Goal: Task Accomplishment & Management: Use online tool/utility

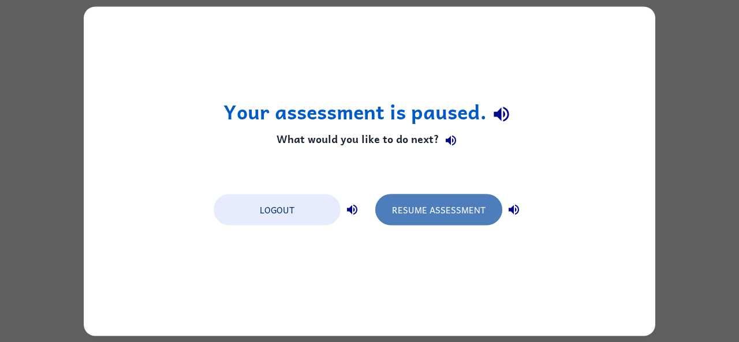
click at [440, 207] on button "Resume Assessment" at bounding box center [438, 209] width 127 height 31
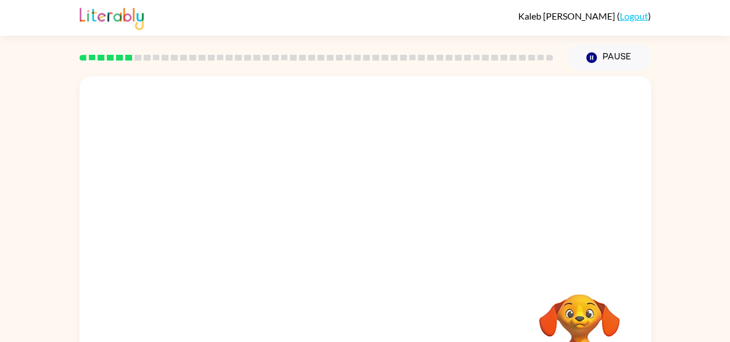
click at [638, 18] on link "Logout" at bounding box center [634, 15] width 28 height 11
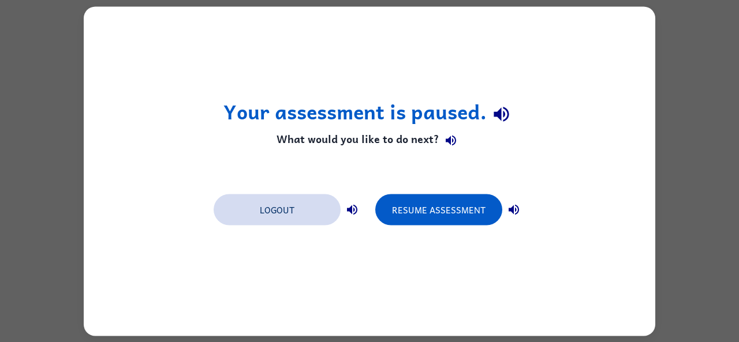
click at [303, 215] on button "Logout" at bounding box center [277, 209] width 127 height 31
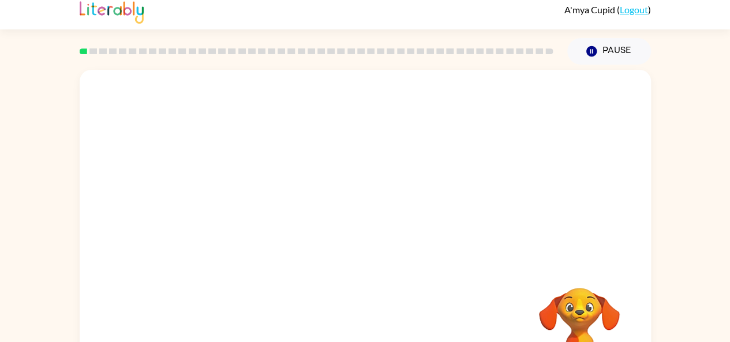
scroll to position [6, 0]
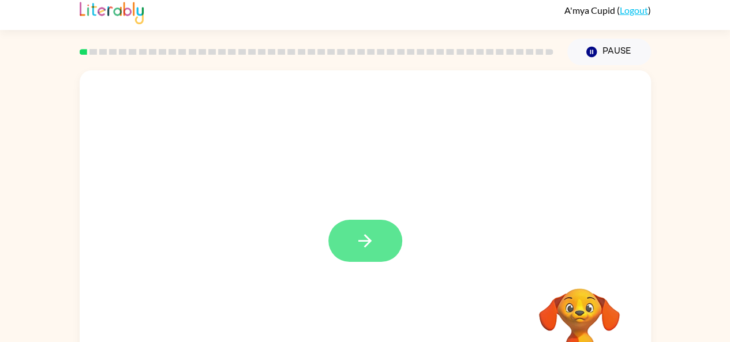
click at [372, 248] on icon "button" at bounding box center [365, 241] width 20 height 20
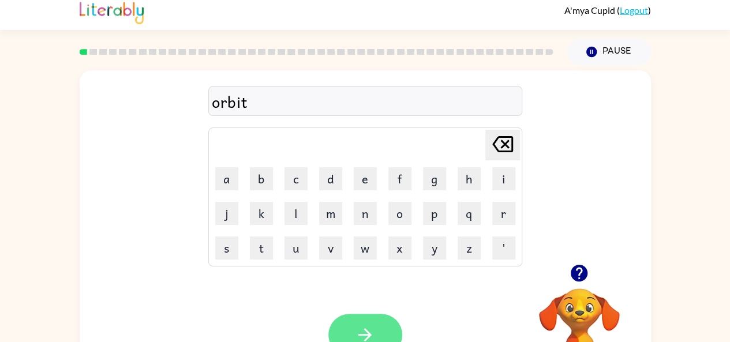
click at [377, 332] on button "button" at bounding box center [365, 335] width 74 height 42
click at [540, 335] on video "Your browser must support playing .mp4 files to use Literably. Please try using…" at bounding box center [579, 328] width 115 height 115
click at [352, 339] on button "button" at bounding box center [365, 335] width 74 height 42
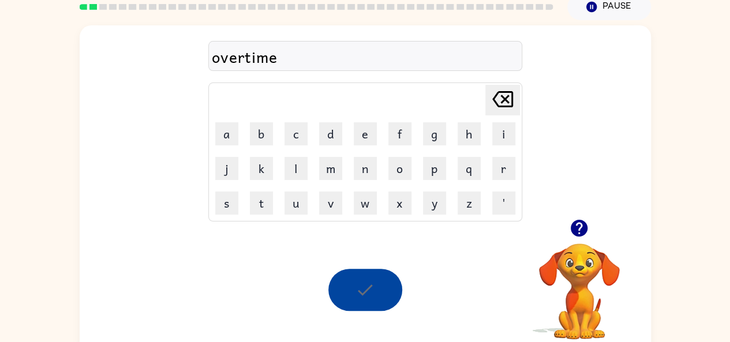
scroll to position [52, 0]
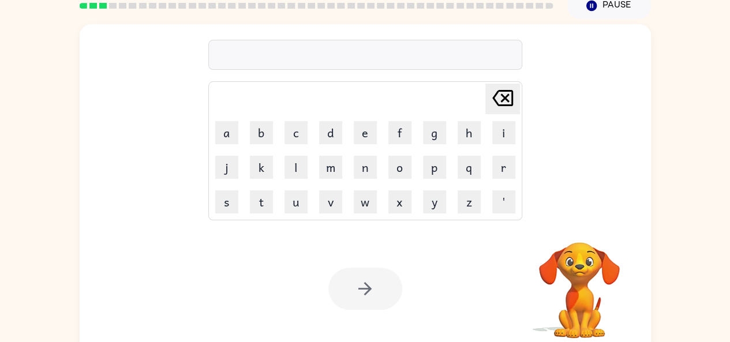
click at [580, 281] on video "Your browser must support playing .mp4 files to use Literably. Please try using…" at bounding box center [579, 282] width 115 height 115
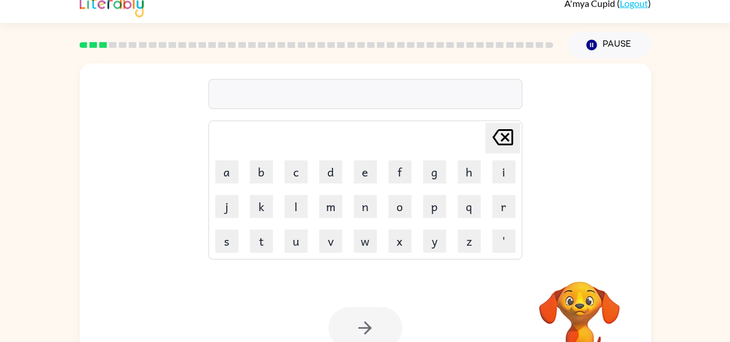
scroll to position [12, 0]
click at [580, 300] on video "Your browser must support playing .mp4 files to use Literably. Please try using…" at bounding box center [579, 321] width 115 height 115
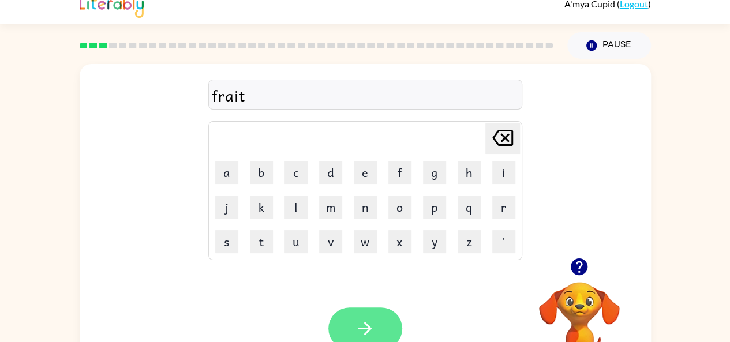
click at [380, 331] on button "button" at bounding box center [365, 329] width 74 height 42
click at [371, 326] on icon "button" at bounding box center [365, 329] width 20 height 20
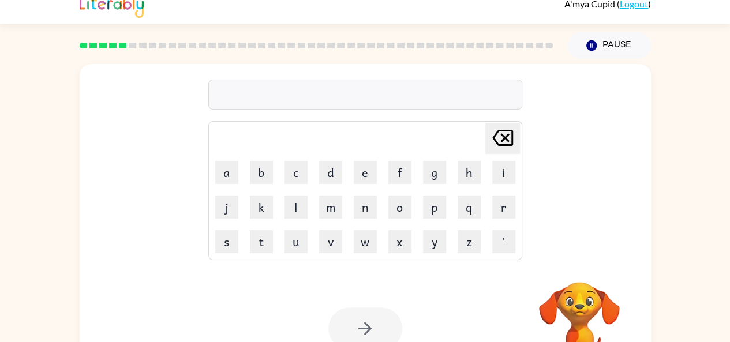
click at [588, 312] on video "Your browser must support playing .mp4 files to use Literably. Please try using…" at bounding box center [579, 321] width 115 height 115
click at [681, 289] on div "Delete Delete last character input a b c d e f g h i j k l m n o p q r s t u v …" at bounding box center [365, 226] width 730 height 335
click at [578, 301] on video "Your browser must support playing .mp4 files to use Literably. Please try using…" at bounding box center [579, 321] width 115 height 115
click at [598, 311] on video "Your browser must support playing .mp4 files to use Literably. Please try using…" at bounding box center [579, 321] width 115 height 115
click at [587, 311] on video "Your browser must support playing .mp4 files to use Literably. Please try using…" at bounding box center [579, 321] width 115 height 115
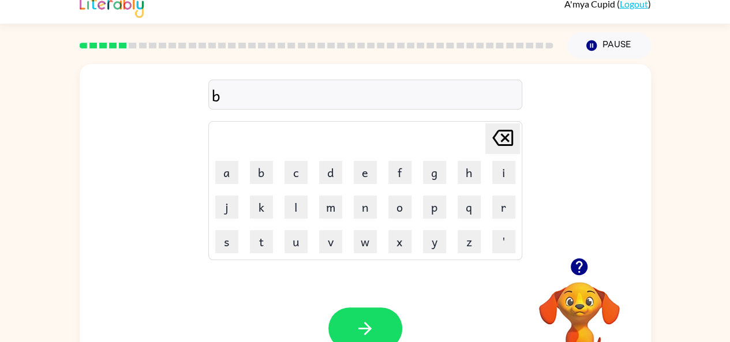
click at [580, 309] on video "Your browser must support playing .mp4 files to use Literably. Please try using…" at bounding box center [579, 321] width 115 height 115
click at [576, 303] on video "Your browser must support playing .mp4 files to use Literably. Please try using…" at bounding box center [579, 321] width 115 height 115
click at [582, 266] on icon "button" at bounding box center [579, 267] width 17 height 17
click at [365, 321] on icon "button" at bounding box center [365, 329] width 20 height 20
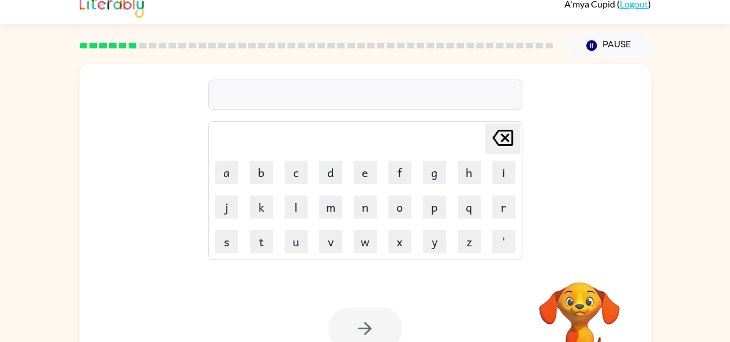
click at [582, 307] on video "Your browser must support playing .mp4 files to use Literably. Please try using…" at bounding box center [579, 321] width 115 height 115
click at [600, 313] on video "Your browser must support playing .mp4 files to use Literably. Please try using…" at bounding box center [579, 321] width 115 height 115
click at [585, 305] on video "Your browser must support playing .mp4 files to use Literably. Please try using…" at bounding box center [579, 321] width 115 height 115
click at [577, 269] on video "Your browser must support playing .mp4 files to use Literably. Please try using…" at bounding box center [579, 321] width 115 height 115
click at [581, 264] on video "Your browser must support playing .mp4 files to use Literably. Please try using…" at bounding box center [579, 321] width 115 height 115
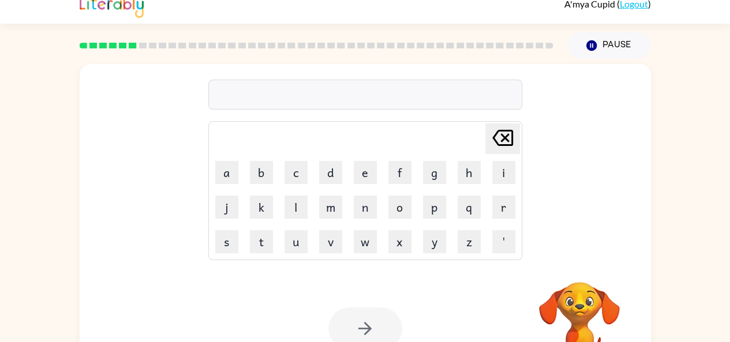
click at [582, 268] on video "Your browser must support playing .mp4 files to use Literably. Please try using…" at bounding box center [579, 321] width 115 height 115
click at [578, 266] on video "Your browser must support playing .mp4 files to use Literably. Please try using…" at bounding box center [579, 321] width 115 height 115
click at [588, 313] on video "Your browser must support playing .mp4 files to use Literably. Please try using…" at bounding box center [579, 321] width 115 height 115
click at [578, 309] on video "Your browser must support playing .mp4 files to use Literably. Please try using…" at bounding box center [579, 321] width 115 height 115
click at [575, 317] on video "Your browser must support playing .mp4 files to use Literably. Please try using…" at bounding box center [579, 321] width 115 height 115
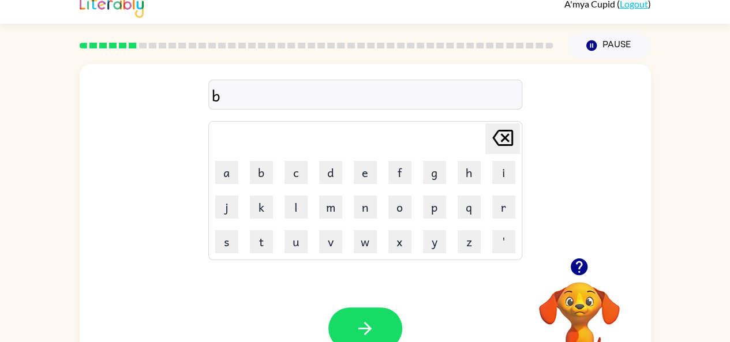
click at [586, 310] on video "Your browser must support playing .mp4 files to use Literably. Please try using…" at bounding box center [579, 321] width 115 height 115
click at [371, 318] on button "button" at bounding box center [365, 329] width 74 height 42
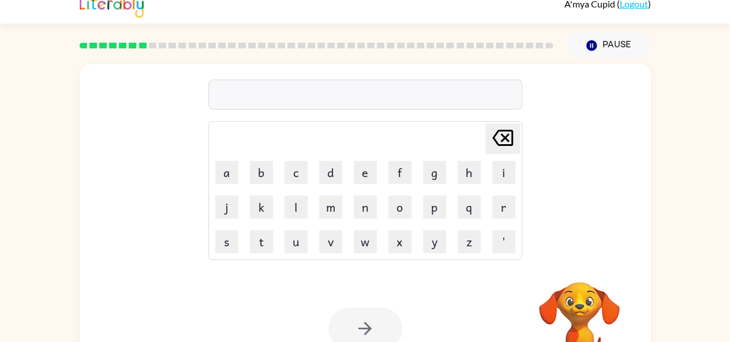
click at [580, 312] on video "Your browser must support playing .mp4 files to use Literably. Please try using…" at bounding box center [579, 321] width 115 height 115
click at [573, 270] on video "Your browser must support playing .mp4 files to use Literably. Please try using…" at bounding box center [579, 321] width 115 height 115
click at [580, 268] on video "Your browser must support playing .mp4 files to use Literably. Please try using…" at bounding box center [579, 321] width 115 height 115
click at [589, 296] on video "Your browser must support playing .mp4 files to use Literably. Please try using…" at bounding box center [579, 321] width 115 height 115
click at [587, 295] on video "Your browser must support playing .mp4 files to use Literably. Please try using…" at bounding box center [579, 321] width 115 height 115
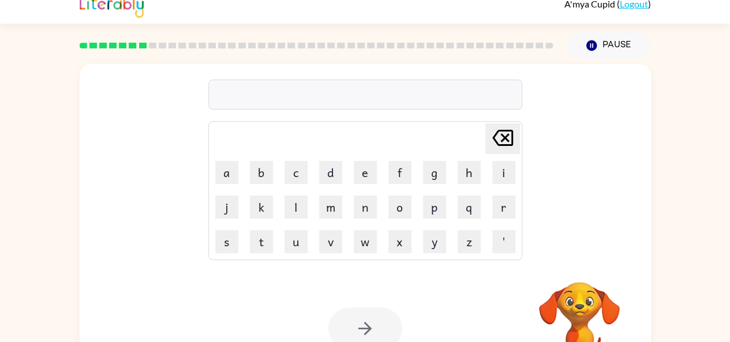
click at [566, 320] on video "Your browser must support playing .mp4 files to use Literably. Please try using…" at bounding box center [579, 321] width 115 height 115
click at [581, 302] on video "Your browser must support playing .mp4 files to use Literably. Please try using…" at bounding box center [579, 321] width 115 height 115
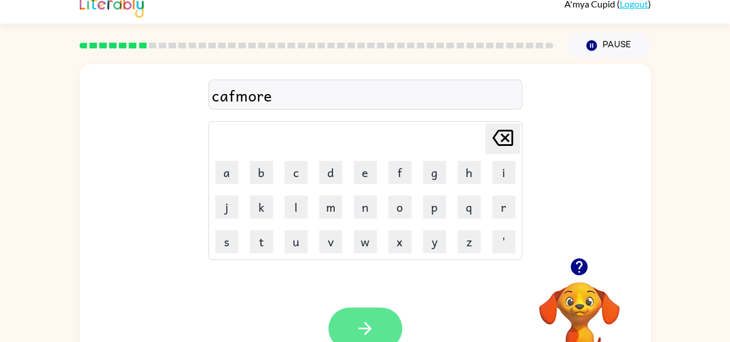
click at [374, 328] on icon "button" at bounding box center [365, 329] width 20 height 20
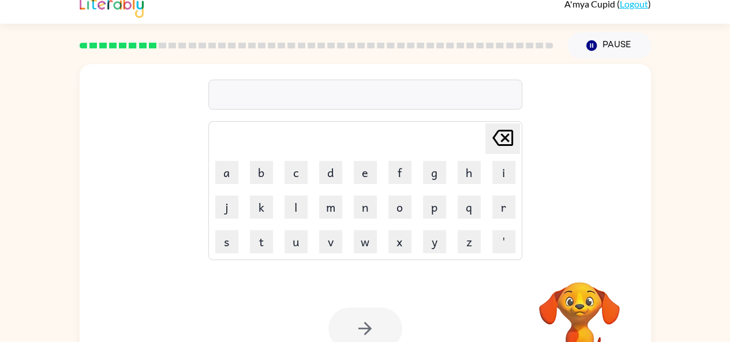
click at [578, 285] on video "Your browser must support playing .mp4 files to use Literably. Please try using…" at bounding box center [579, 321] width 115 height 115
click at [578, 299] on video "Your browser must support playing .mp4 files to use Literably. Please try using…" at bounding box center [579, 321] width 115 height 115
click at [580, 303] on video "Your browser must support playing .mp4 files to use Literably. Please try using…" at bounding box center [579, 321] width 115 height 115
click at [587, 314] on video "Your browser must support playing .mp4 files to use Literably. Please try using…" at bounding box center [579, 321] width 115 height 115
click at [582, 264] on video "Your browser must support playing .mp4 files to use Literably. Please try using…" at bounding box center [579, 321] width 115 height 115
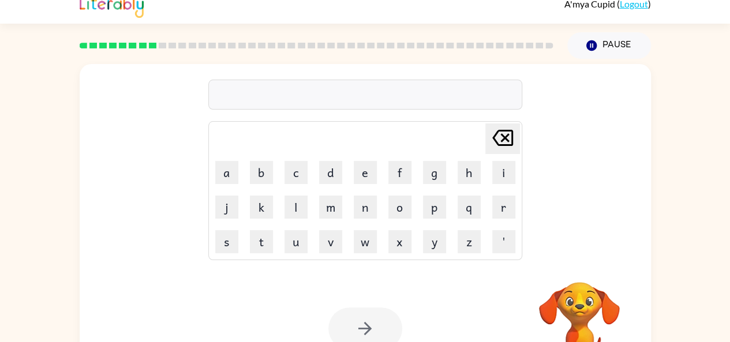
click at [576, 275] on video "Your browser must support playing .mp4 files to use Literably. Please try using…" at bounding box center [579, 321] width 115 height 115
click at [572, 265] on video "Your browser must support playing .mp4 files to use Literably. Please try using…" at bounding box center [579, 321] width 115 height 115
click at [581, 268] on video "Your browser must support playing .mp4 files to use Literably. Please try using…" at bounding box center [579, 321] width 115 height 115
click at [581, 303] on video "Your browser must support playing .mp4 files to use Literably. Please try using…" at bounding box center [579, 321] width 115 height 115
click at [585, 304] on video "Your browser must support playing .mp4 files to use Literably. Please try using…" at bounding box center [579, 321] width 115 height 115
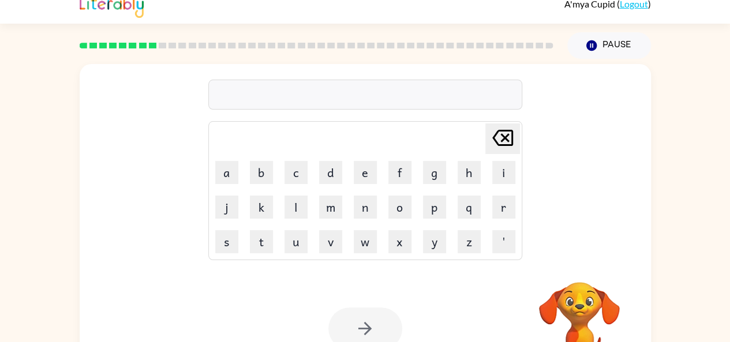
click at [580, 297] on video "Your browser must support playing .mp4 files to use Literably. Please try using…" at bounding box center [579, 321] width 115 height 115
click at [585, 307] on video "Your browser must support playing .mp4 files to use Literably. Please try using…" at bounding box center [579, 321] width 115 height 115
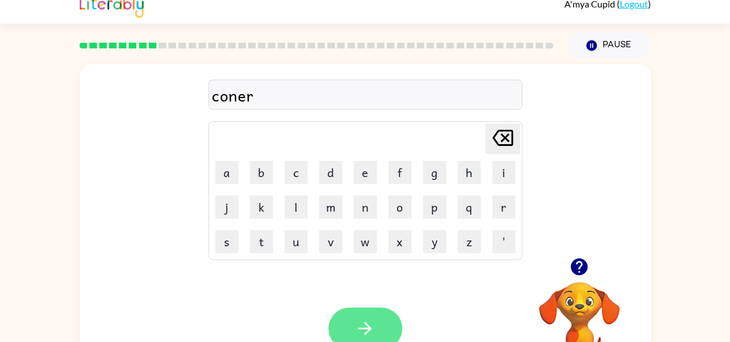
click at [362, 324] on icon "button" at bounding box center [365, 329] width 20 height 20
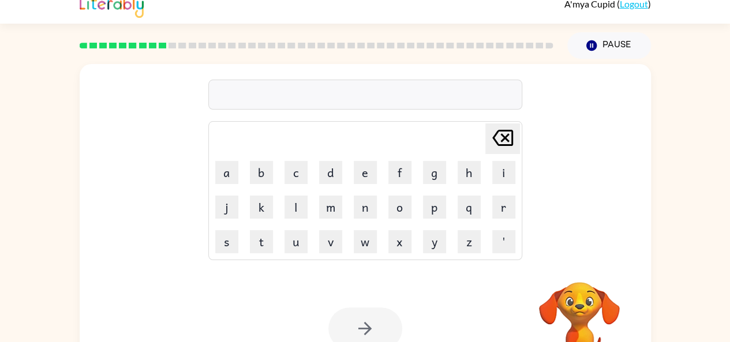
click at [575, 304] on video "Your browser must support playing .mp4 files to use Literably. Please try using…" at bounding box center [579, 321] width 115 height 115
click at [585, 293] on video "Your browser must support playing .mp4 files to use Literably. Please try using…" at bounding box center [579, 321] width 115 height 115
click at [580, 314] on video "Your browser must support playing .mp4 files to use Literably. Please try using…" at bounding box center [579, 321] width 115 height 115
click at [584, 319] on video "Your browser must support playing .mp4 files to use Literably. Please try using…" at bounding box center [579, 321] width 115 height 115
click at [580, 309] on video "Your browser must support playing .mp4 files to use Literably. Please try using…" at bounding box center [579, 321] width 115 height 115
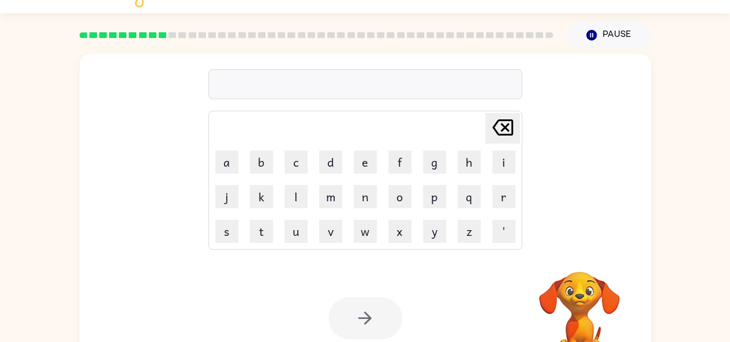
scroll to position [18, 0]
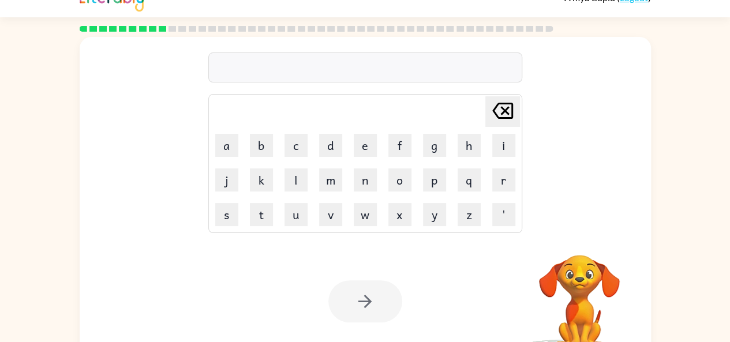
scroll to position [18, 0]
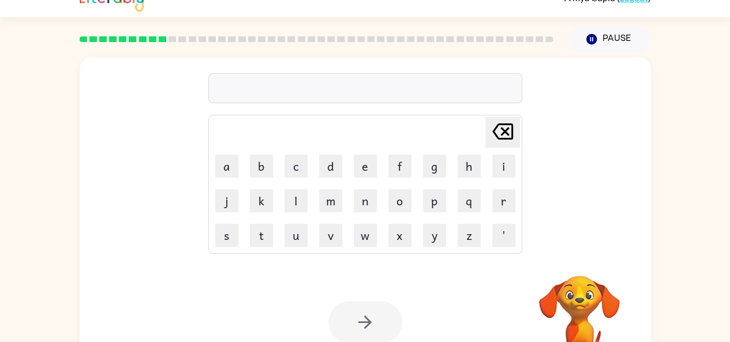
click at [461, 294] on div "Your browser must support playing .mp4 files to use Literably. Please try using…" at bounding box center [366, 322] width 572 height 130
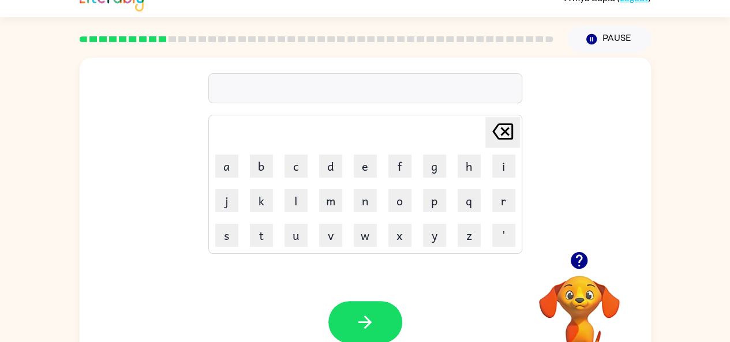
click at [577, 298] on video "Your browser must support playing .mp4 files to use Literably. Please try using…" at bounding box center [579, 315] width 115 height 115
click at [583, 257] on icon "button" at bounding box center [579, 260] width 17 height 17
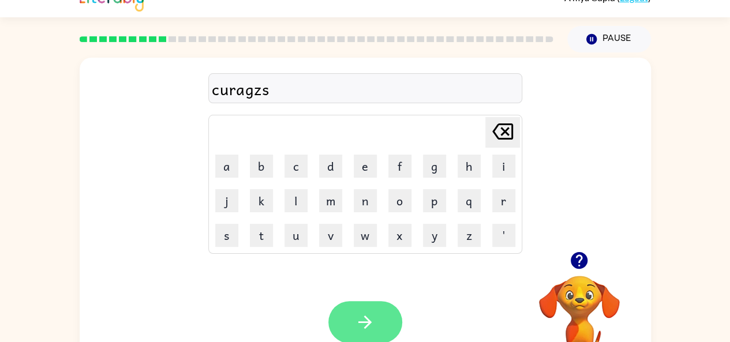
click at [357, 326] on icon "button" at bounding box center [365, 322] width 20 height 20
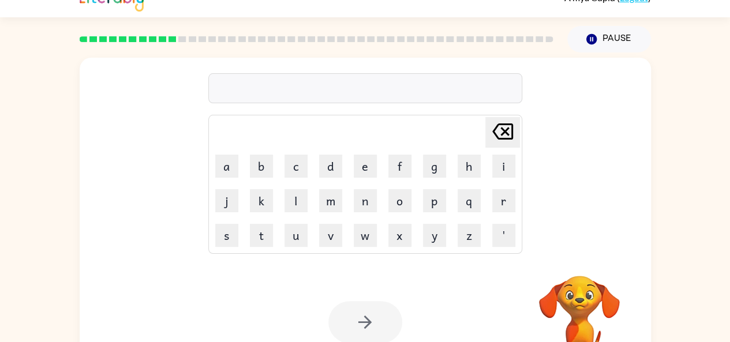
click at [580, 293] on video "Your browser must support playing .mp4 files to use Literably. Please try using…" at bounding box center [579, 315] width 115 height 115
click at [573, 289] on video "Your browser must support playing .mp4 files to use Literably. Please try using…" at bounding box center [579, 315] width 115 height 115
click at [576, 303] on video "Your browser must support playing .mp4 files to use Literably. Please try using…" at bounding box center [579, 315] width 115 height 115
click at [597, 307] on video "Your browser must support playing .mp4 files to use Literably. Please try using…" at bounding box center [579, 315] width 115 height 115
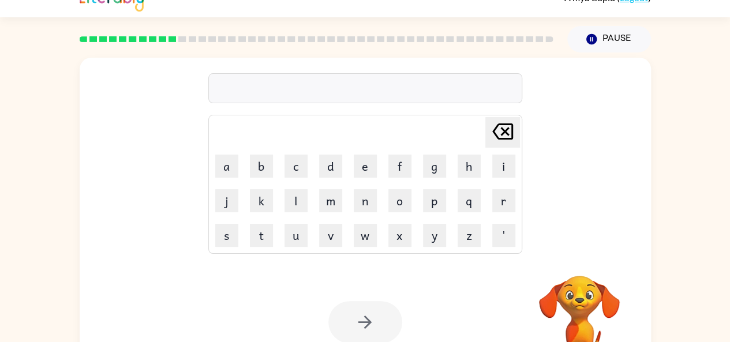
click at [577, 306] on video "Your browser must support playing .mp4 files to use Literably. Please try using…" at bounding box center [579, 315] width 115 height 115
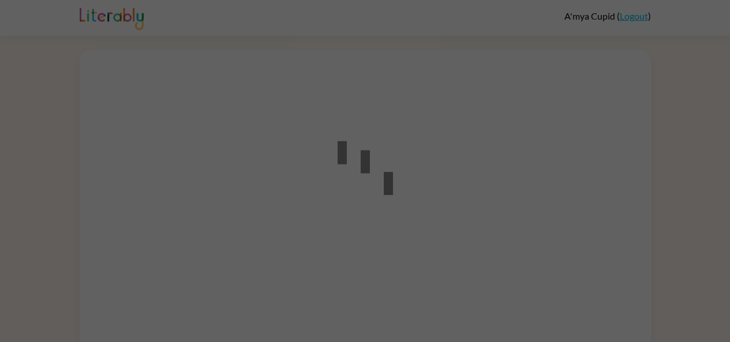
scroll to position [18, 0]
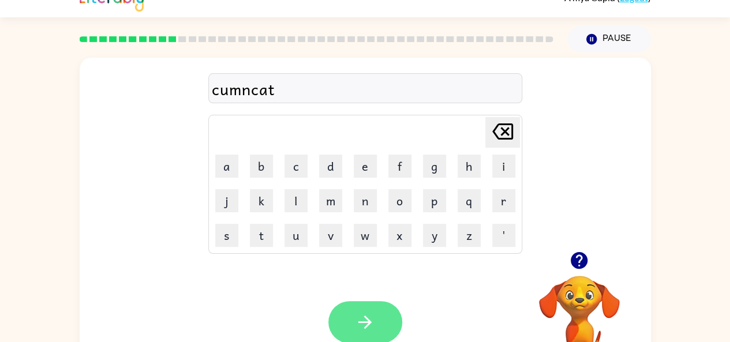
click at [337, 327] on button "button" at bounding box center [365, 322] width 74 height 42
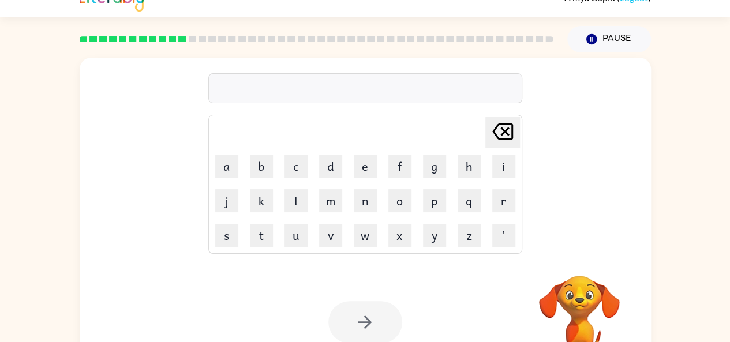
click at [606, 312] on video "Your browser must support playing .mp4 files to use Literably. Please try using…" at bounding box center [579, 315] width 115 height 115
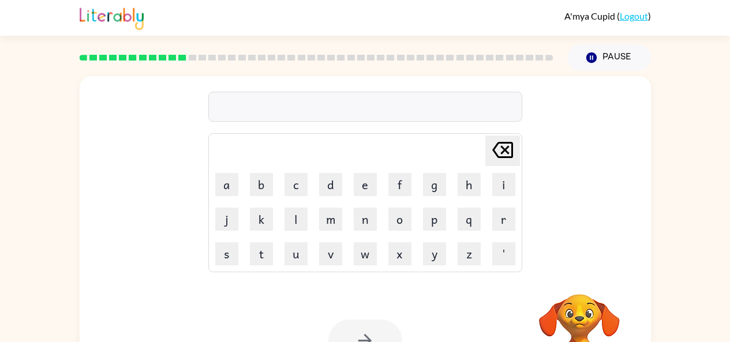
scroll to position [18, 0]
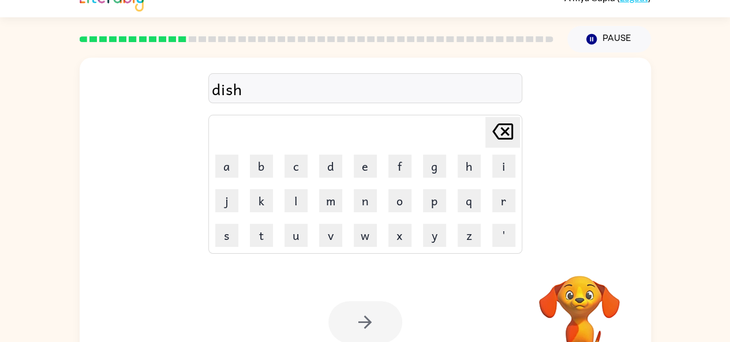
click at [358, 324] on div at bounding box center [365, 322] width 74 height 42
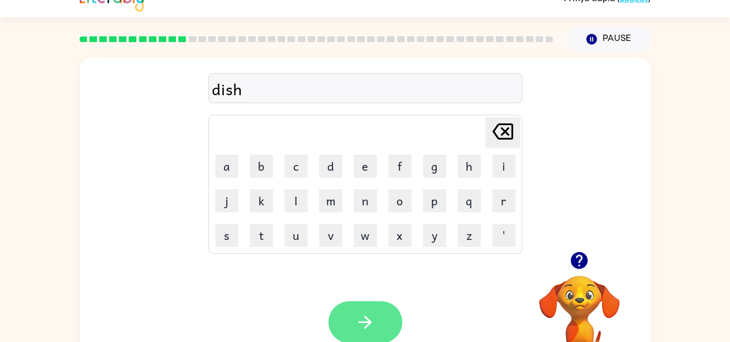
click at [361, 336] on button "button" at bounding box center [365, 322] width 74 height 42
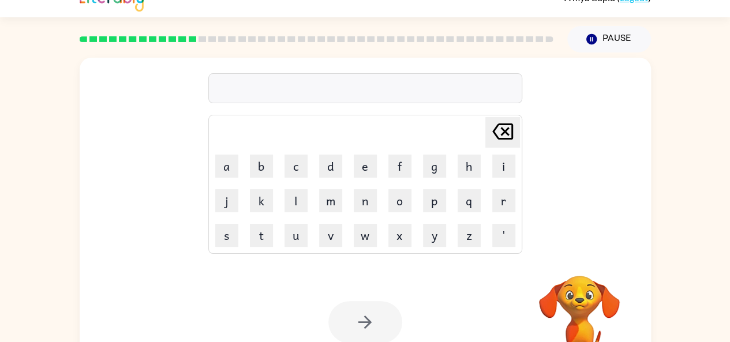
click at [573, 308] on video "Your browser must support playing .mp4 files to use Literably. Please try using…" at bounding box center [579, 315] width 115 height 115
click at [593, 309] on video "Your browser must support playing .mp4 files to use Literably. Please try using…" at bounding box center [579, 315] width 115 height 115
click at [588, 303] on video "Your browser must support playing .mp4 files to use Literably. Please try using…" at bounding box center [579, 315] width 115 height 115
click at [578, 310] on video "Your browser must support playing .mp4 files to use Literably. Please try using…" at bounding box center [579, 315] width 115 height 115
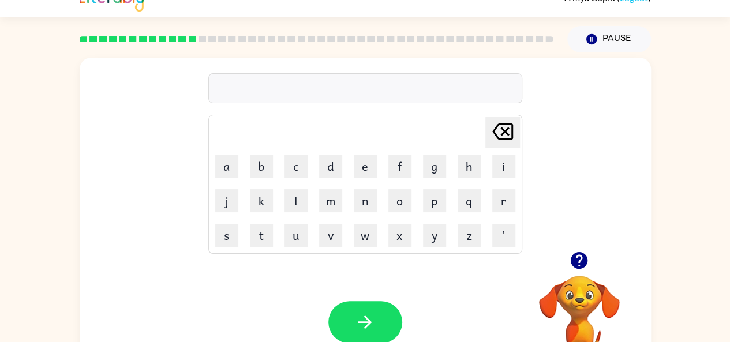
click at [583, 262] on icon "button" at bounding box center [579, 260] width 17 height 17
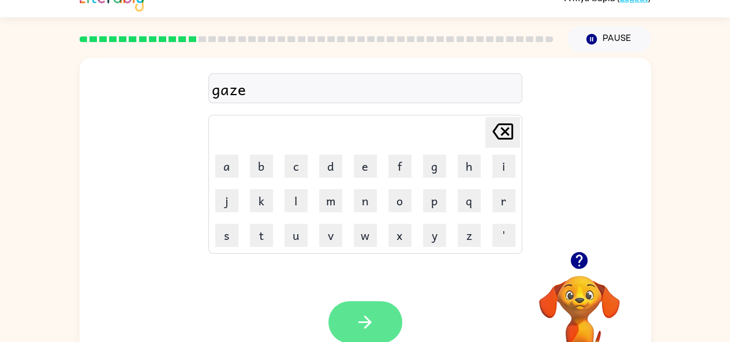
click at [360, 337] on button "button" at bounding box center [365, 322] width 74 height 42
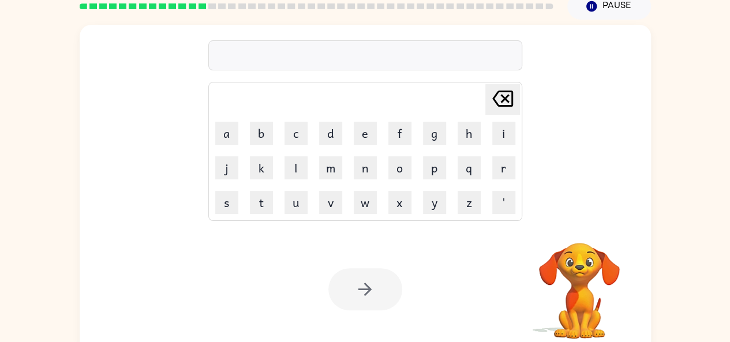
scroll to position [54, 0]
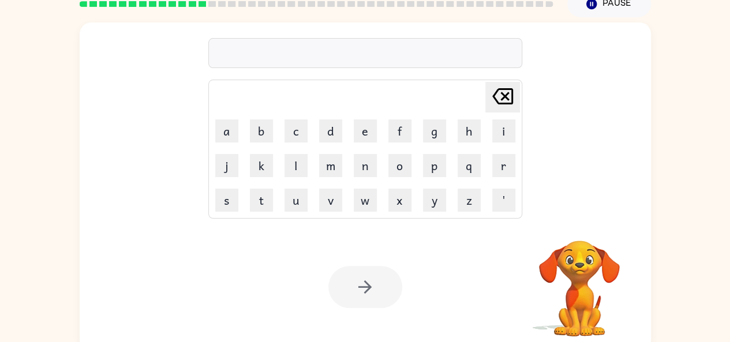
click at [587, 271] on video "Your browser must support playing .mp4 files to use Literably. Please try using…" at bounding box center [579, 280] width 115 height 115
click at [574, 260] on video "Your browser must support playing .mp4 files to use Literably. Please try using…" at bounding box center [579, 280] width 115 height 115
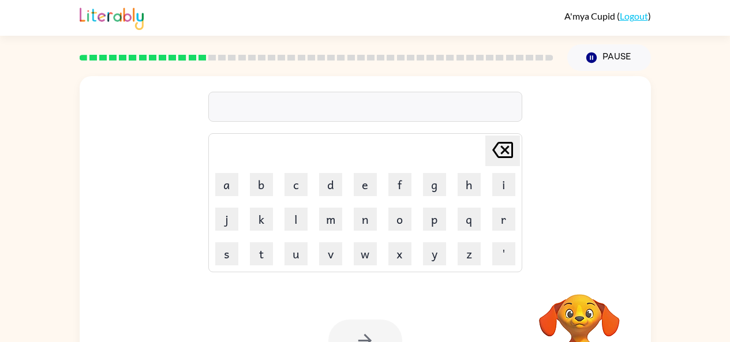
scroll to position [37, 0]
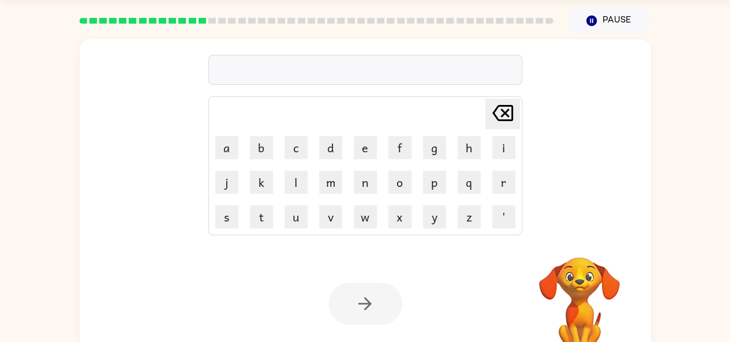
click at [364, 279] on div "Your browser must support playing .mp4 files to use Literably. Please try using…" at bounding box center [366, 304] width 572 height 130
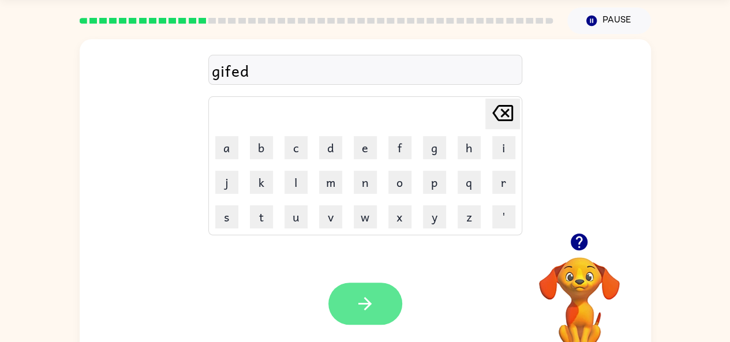
click at [381, 298] on button "button" at bounding box center [365, 304] width 74 height 42
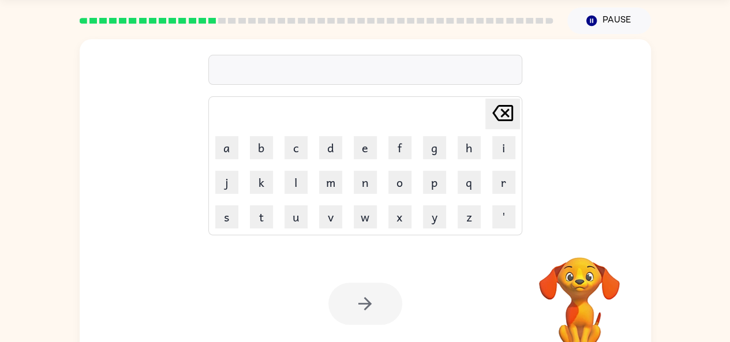
click at [640, 146] on div "[PERSON_NAME] last character input a b c d e f g h i j k l m n o p q r s t u v …" at bounding box center [366, 136] width 572 height 194
click at [40, 23] on div "A'mya Cupid ( Logout ) Pause Pause Delete Delete last character input a b c d e…" at bounding box center [365, 166] width 730 height 406
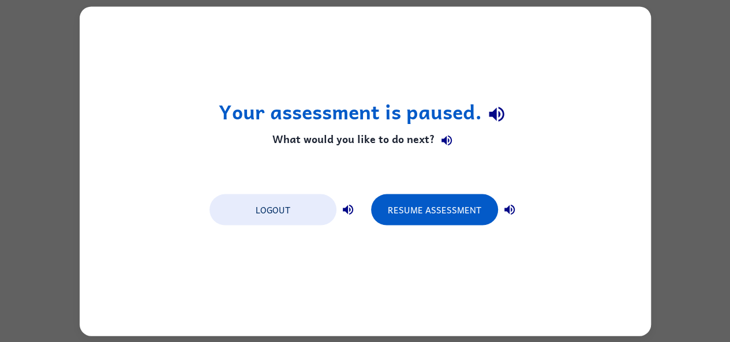
scroll to position [0, 0]
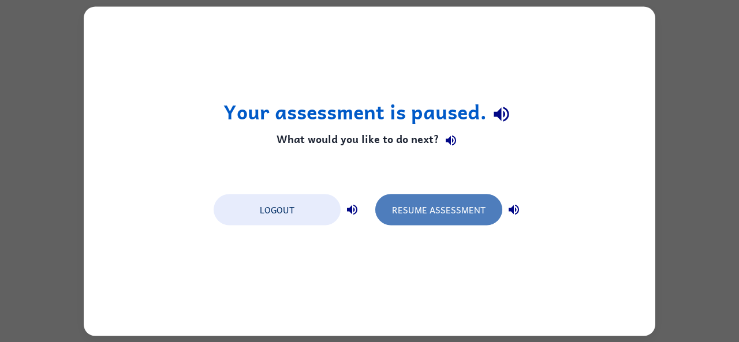
click at [420, 215] on button "Resume Assessment" at bounding box center [438, 209] width 127 height 31
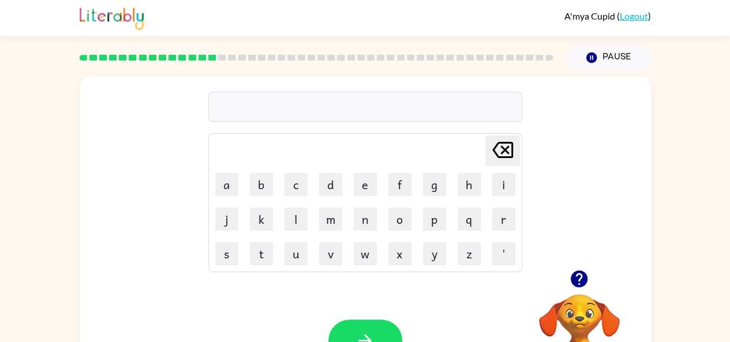
click at [583, 280] on icon "button" at bounding box center [579, 279] width 17 height 17
click at [352, 336] on button "button" at bounding box center [365, 341] width 74 height 42
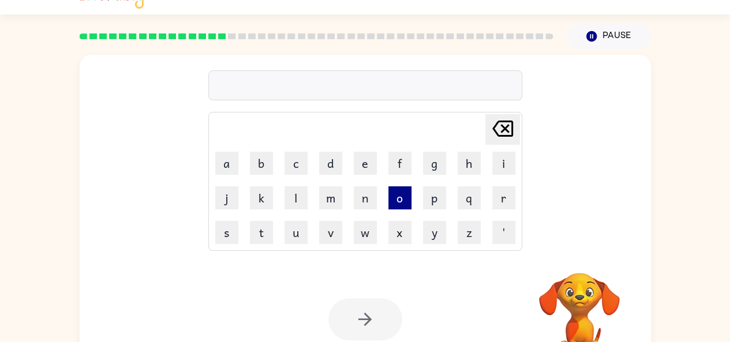
scroll to position [64, 0]
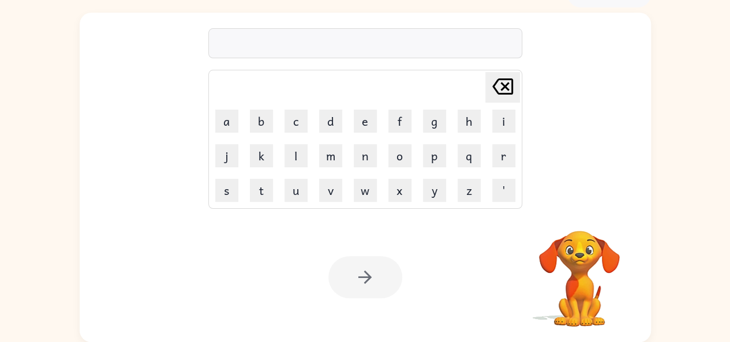
click at [587, 251] on video "Your browser must support playing .mp4 files to use Literably. Please try using…" at bounding box center [579, 270] width 115 height 115
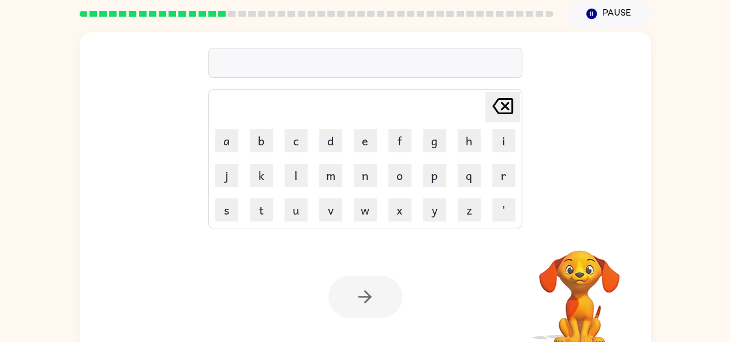
scroll to position [39, 0]
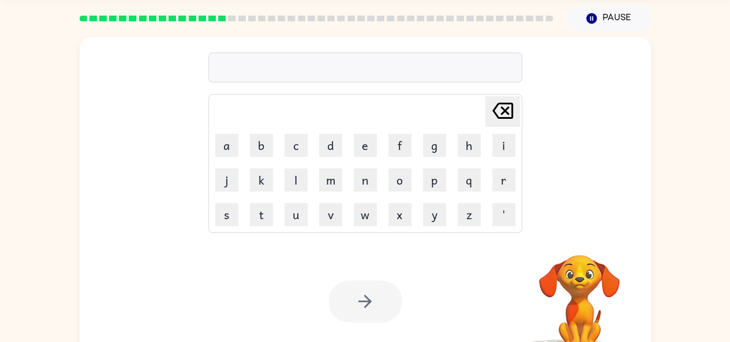
click at [589, 274] on video "Your browser must support playing .mp4 files to use Literably. Please try using…" at bounding box center [579, 294] width 115 height 115
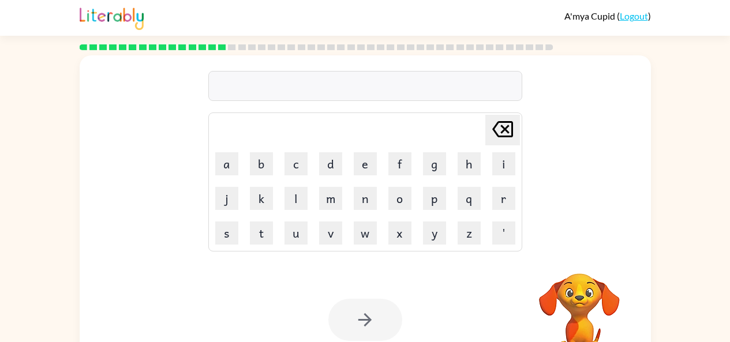
scroll to position [37, 0]
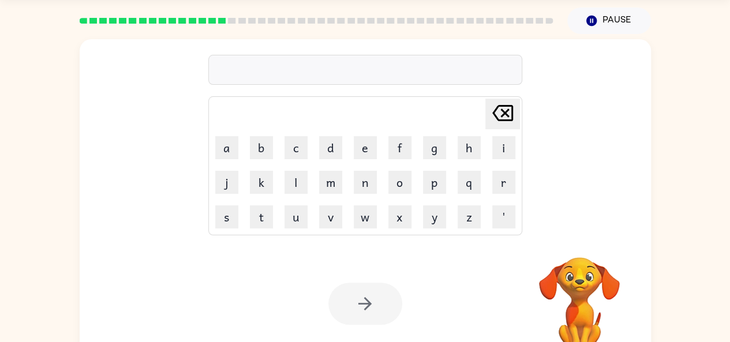
click at [573, 300] on video "Your browser must support playing .mp4 files to use Literably. Please try using…" at bounding box center [579, 297] width 115 height 115
click at [592, 279] on video "Your browser must support playing .mp4 files to use Literably. Please try using…" at bounding box center [579, 297] width 115 height 115
click at [576, 324] on video "Your browser must support playing .mp4 files to use Literably. Please try using…" at bounding box center [579, 297] width 115 height 115
click at [566, 274] on video "Your browser must support playing .mp4 files to use Literably. Please try using…" at bounding box center [579, 297] width 115 height 115
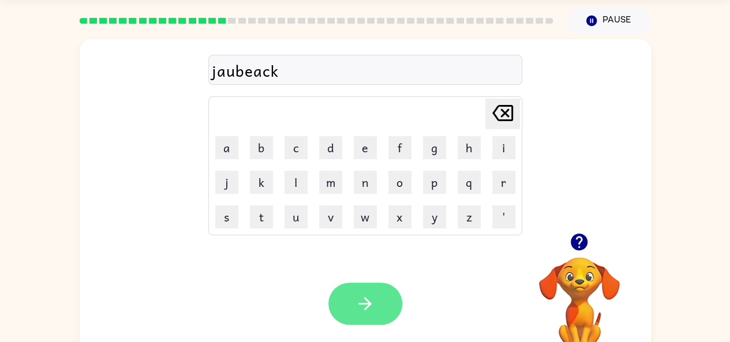
click at [369, 308] on icon "button" at bounding box center [365, 304] width 20 height 20
click at [357, 311] on icon "button" at bounding box center [365, 304] width 20 height 20
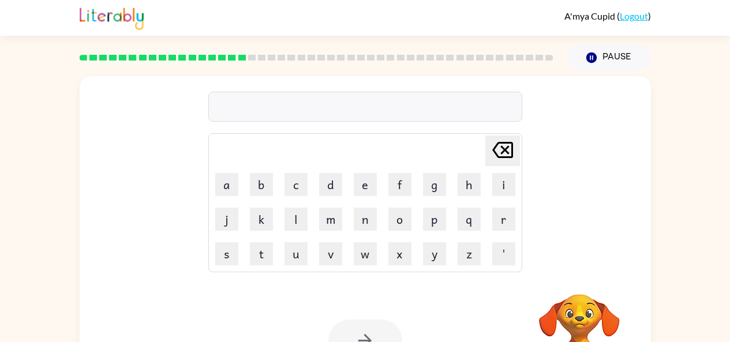
scroll to position [37, 0]
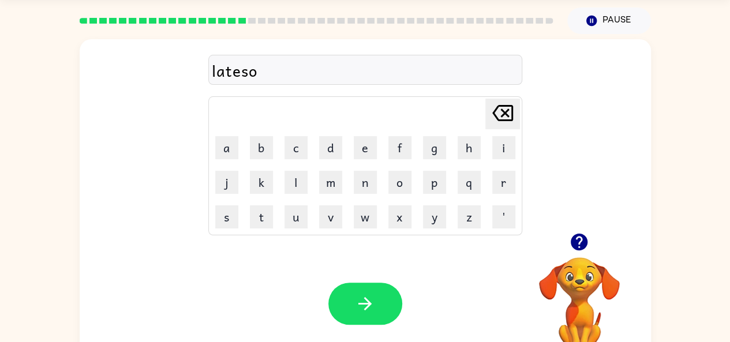
click at [580, 247] on icon "button" at bounding box center [579, 242] width 17 height 17
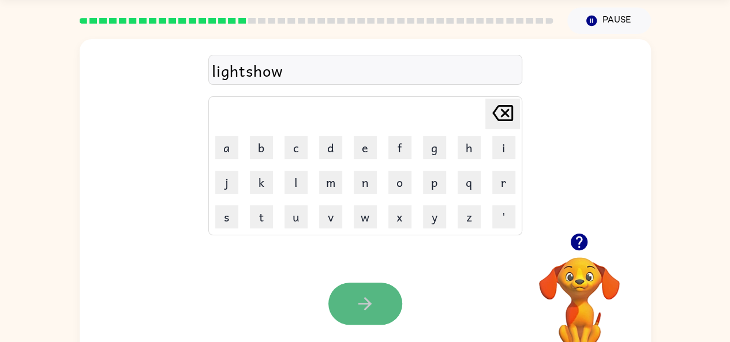
click at [344, 292] on button "button" at bounding box center [365, 304] width 74 height 42
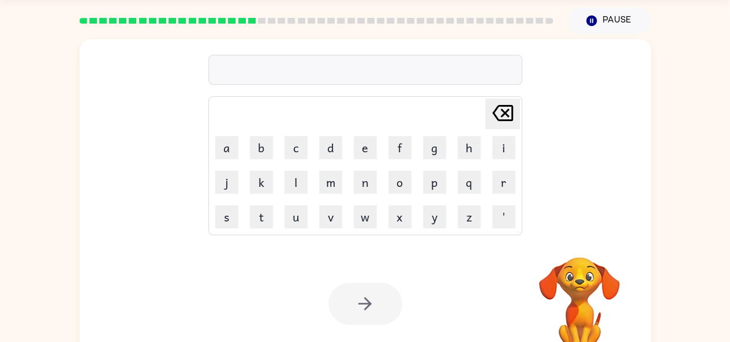
click at [566, 271] on video "Your browser must support playing .mp4 files to use Literably. Please try using…" at bounding box center [579, 297] width 115 height 115
click at [569, 264] on video "Your browser must support playing .mp4 files to use Literably. Please try using…" at bounding box center [579, 297] width 115 height 115
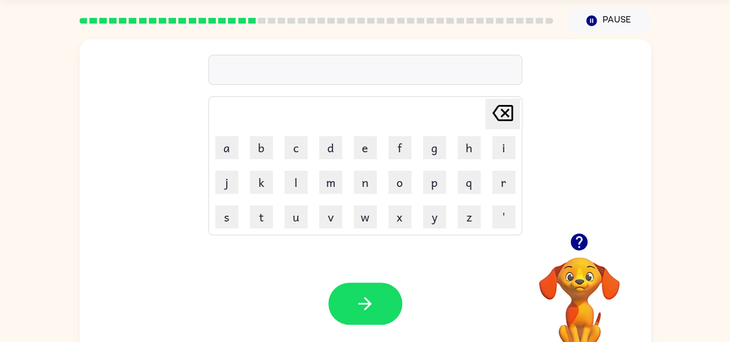
click at [581, 236] on icon "button" at bounding box center [579, 242] width 17 height 17
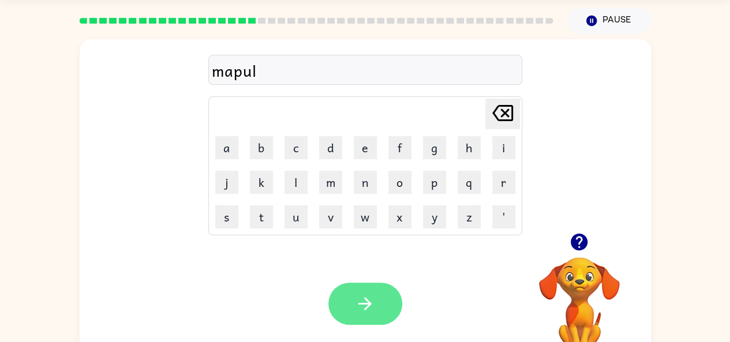
click at [379, 294] on button "button" at bounding box center [365, 304] width 74 height 42
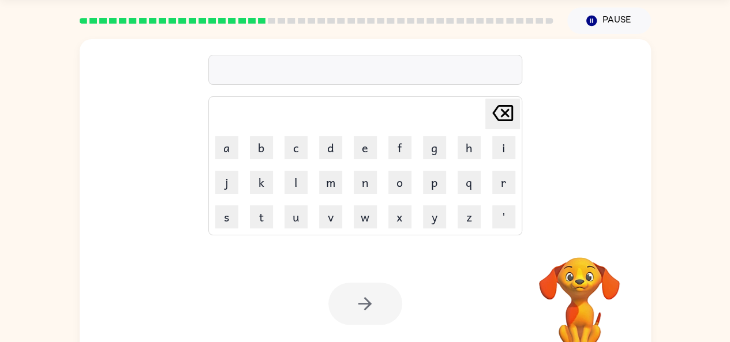
click at [577, 281] on video "Your browser must support playing .mp4 files to use Literably. Please try using…" at bounding box center [579, 297] width 115 height 115
click at [582, 238] on div "[PERSON_NAME] last character input a b c d e f g h i j k l m n o p q r s t u v …" at bounding box center [366, 204] width 572 height 330
drag, startPoint x: 577, startPoint y: 281, endPoint x: 649, endPoint y: 228, distance: 89.7
click at [649, 228] on div "[PERSON_NAME] last character input a b c d e f g h i j k l m n o p q r s t u v …" at bounding box center [366, 136] width 572 height 194
click at [589, 277] on video "Your browser must support playing .mp4 files to use Literably. Please try using…" at bounding box center [579, 297] width 115 height 115
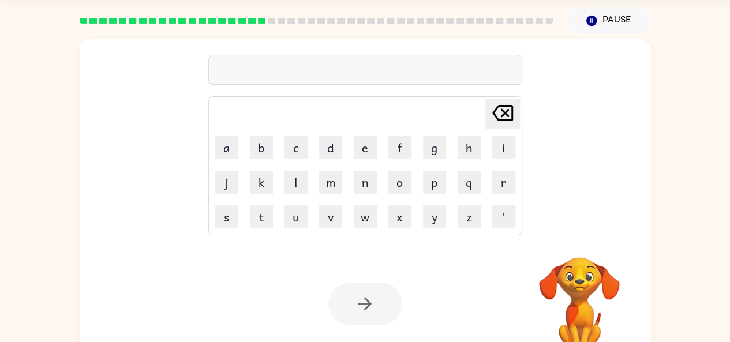
click at [589, 277] on video "Your browser must support playing .mp4 files to use Literably. Please try using…" at bounding box center [579, 297] width 115 height 115
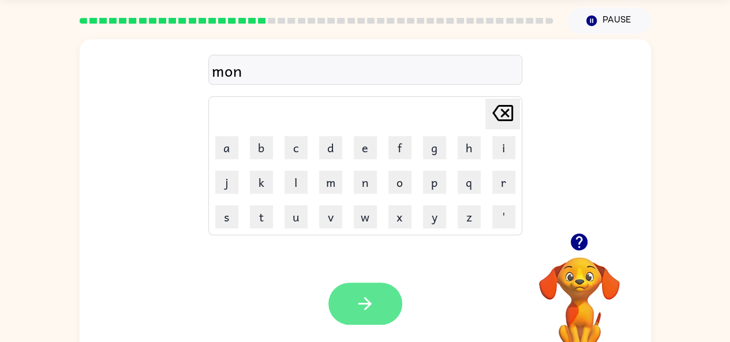
click at [379, 299] on button "button" at bounding box center [365, 304] width 74 height 42
click at [378, 296] on button "button" at bounding box center [365, 304] width 74 height 42
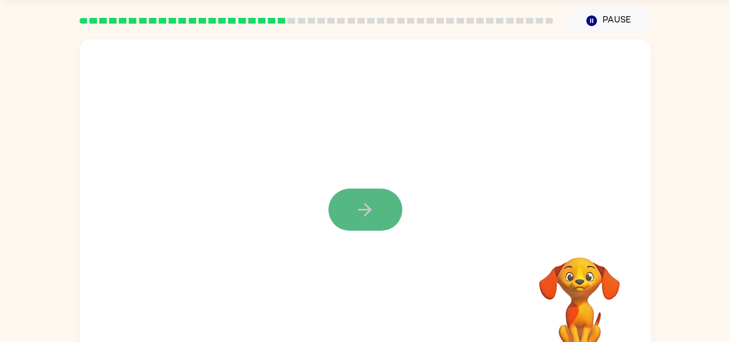
click at [354, 203] on button "button" at bounding box center [365, 210] width 74 height 42
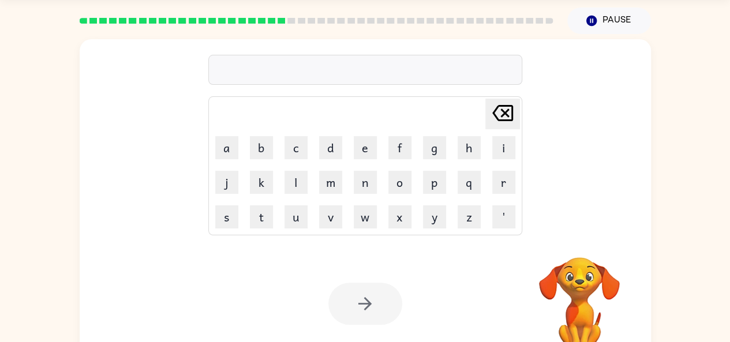
click at [591, 273] on video "Your browser must support playing .mp4 files to use Literably. Please try using…" at bounding box center [579, 297] width 115 height 115
click at [595, 271] on video "Your browser must support playing .mp4 files to use Literably. Please try using…" at bounding box center [579, 297] width 115 height 115
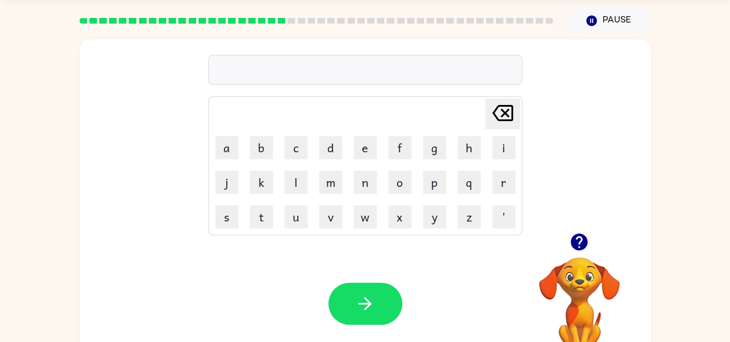
click at [582, 237] on icon "button" at bounding box center [579, 242] width 17 height 17
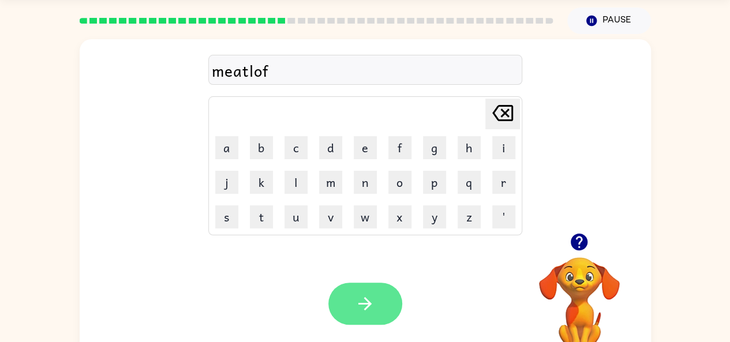
click at [378, 314] on button "button" at bounding box center [365, 304] width 74 height 42
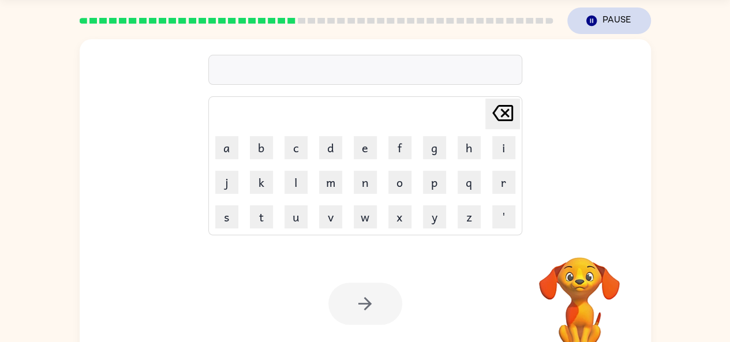
click at [611, 20] on button "Pause Pause" at bounding box center [609, 21] width 84 height 27
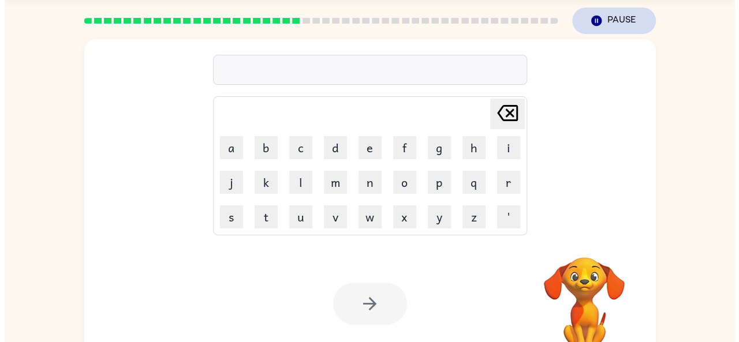
scroll to position [0, 0]
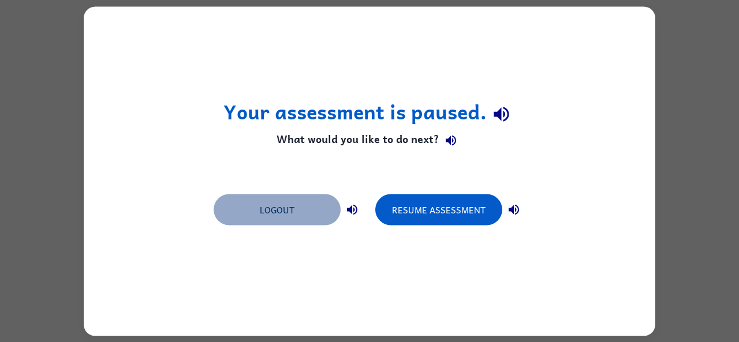
click at [278, 211] on button "Logout" at bounding box center [277, 209] width 127 height 31
